Goal: Navigation & Orientation: Find specific page/section

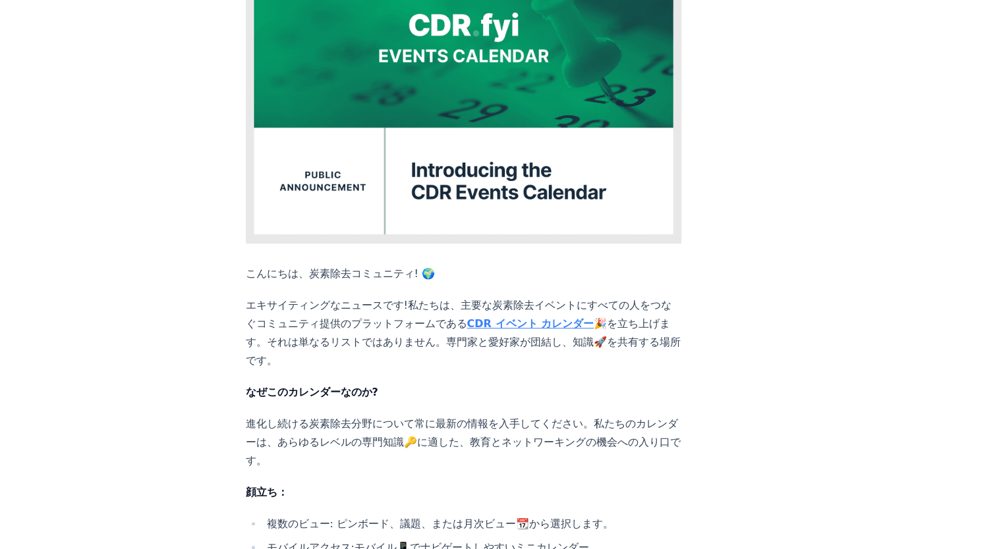
scroll to position [178, 0]
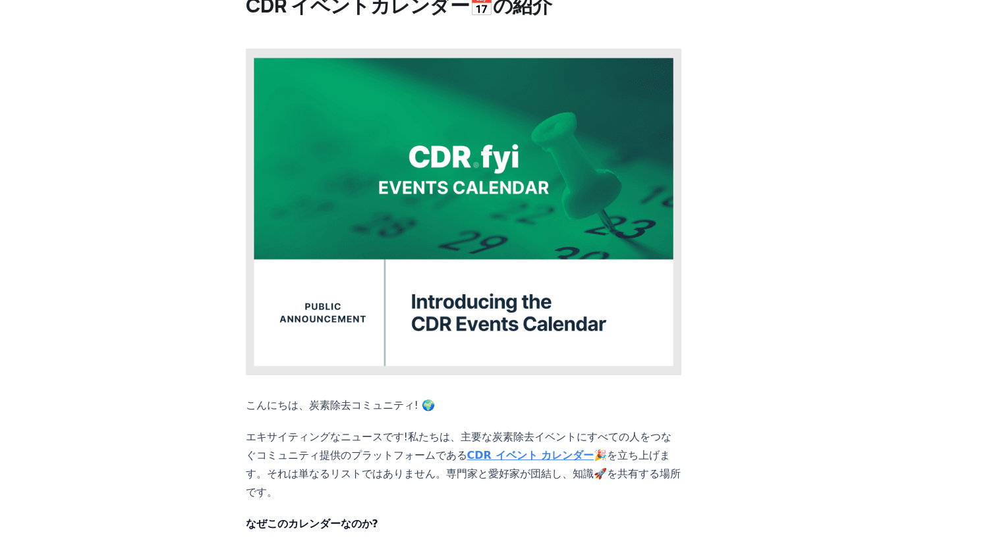
click at [474, 185] on img at bounding box center [464, 212] width 436 height 327
click at [467, 449] on strong "CDR イベント カレンダー" at bounding box center [530, 455] width 126 height 13
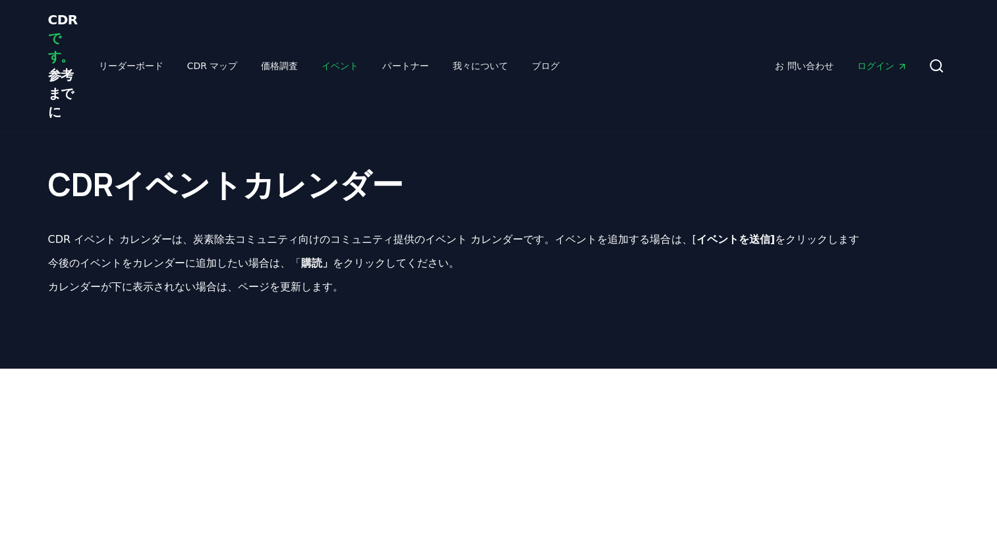
click at [311, 63] on link "イベント" at bounding box center [340, 66] width 58 height 24
